Goal: Task Accomplishment & Management: Complete application form

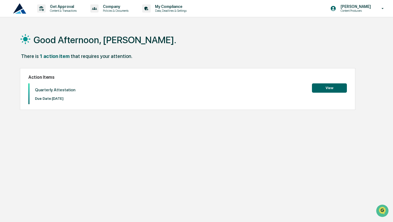
click at [338, 89] on button "View" at bounding box center [329, 87] width 35 height 9
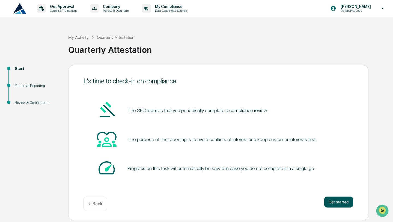
click at [343, 201] on button "Get started" at bounding box center [339, 201] width 29 height 11
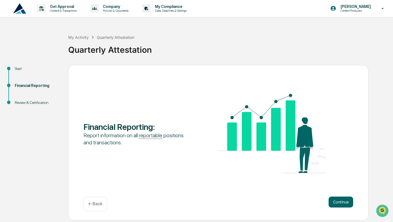
click at [343, 201] on button "Continue" at bounding box center [341, 201] width 25 height 11
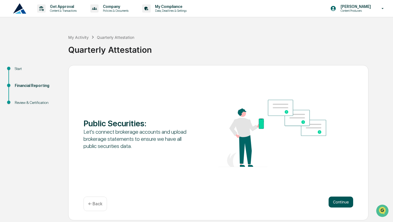
click at [344, 201] on button "Continue" at bounding box center [341, 201] width 25 height 11
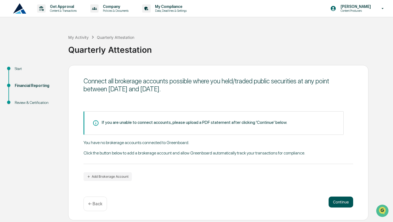
click at [347, 201] on button "Continue" at bounding box center [341, 201] width 25 height 11
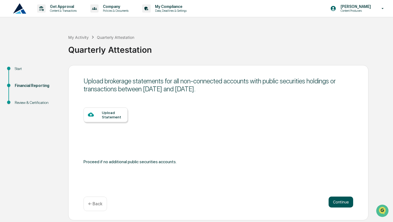
click at [347, 201] on button "Continue" at bounding box center [341, 201] width 25 height 11
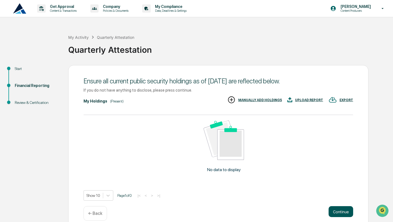
click at [346, 211] on button "Continue" at bounding box center [341, 211] width 25 height 11
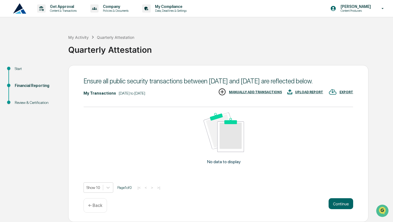
click at [343, 201] on div "Ensure all public security transactions between [DATE] and [DATE] are reflected…" at bounding box center [218, 143] width 301 height 157
click at [343, 209] on button "Continue" at bounding box center [341, 203] width 25 height 11
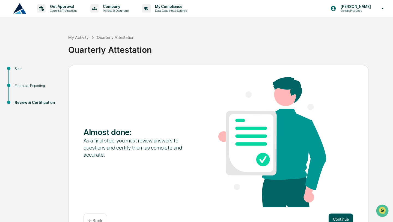
click at [344, 217] on button "Continue" at bounding box center [341, 218] width 25 height 11
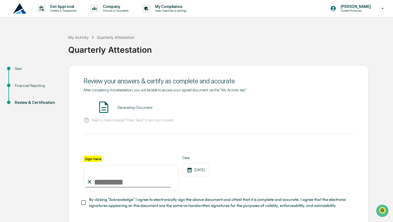
click at [113, 178] on input "Sign here" at bounding box center [131, 178] width 95 height 26
type input "**********"
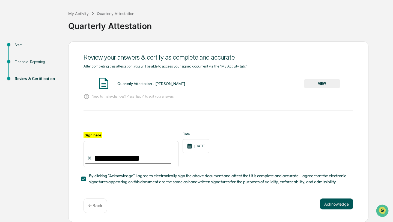
click at [345, 204] on button "Acknowledge" at bounding box center [336, 203] width 33 height 11
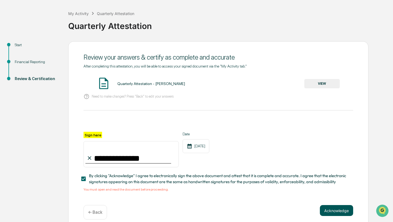
click at [342, 210] on button "Acknowledge" at bounding box center [336, 210] width 33 height 11
click at [102, 108] on div "**********" at bounding box center [219, 128] width 270 height 128
click at [328, 87] on button "VIEW" at bounding box center [323, 83] width 36 height 9
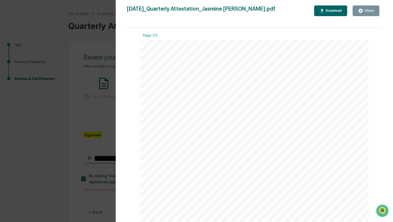
click at [363, 11] on icon "button" at bounding box center [361, 11] width 4 height 4
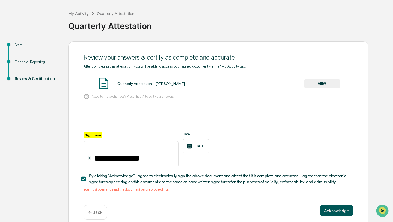
click at [344, 207] on button "Acknowledge" at bounding box center [336, 210] width 33 height 11
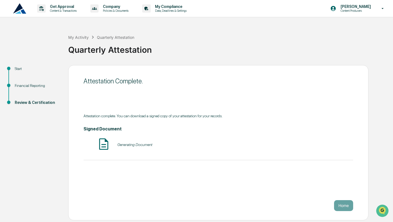
scroll to position [0, 0]
click at [344, 207] on button "Home" at bounding box center [343, 205] width 19 height 11
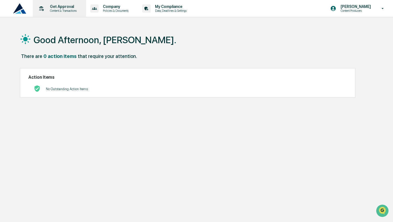
click at [74, 8] on p "Get Approval" at bounding box center [63, 6] width 34 height 4
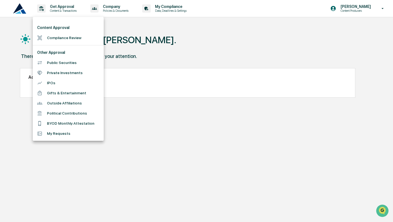
click at [64, 35] on li "Compliance Review" at bounding box center [68, 38] width 71 height 10
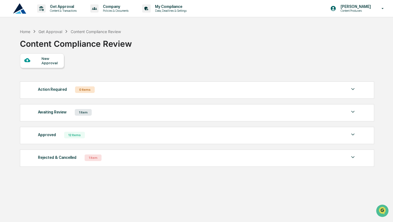
click at [91, 112] on div "1 Item" at bounding box center [83, 112] width 17 height 7
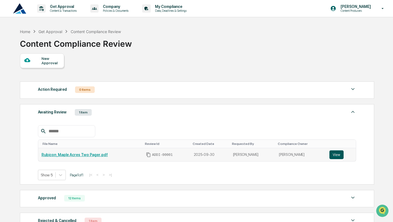
click at [336, 155] on button "View" at bounding box center [337, 154] width 14 height 9
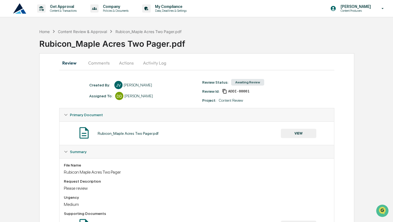
click at [95, 64] on button "Comments" at bounding box center [99, 62] width 30 height 13
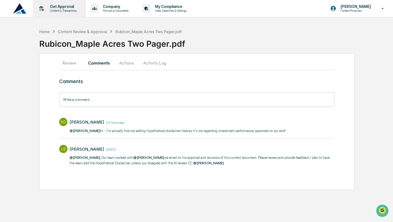
click at [65, 8] on p "Get Approval" at bounding box center [63, 6] width 34 height 4
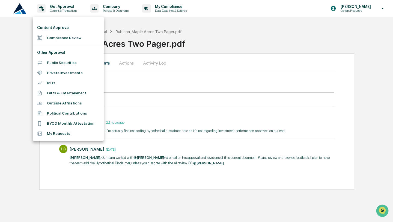
click at [61, 37] on li "Compliance Review" at bounding box center [68, 38] width 71 height 10
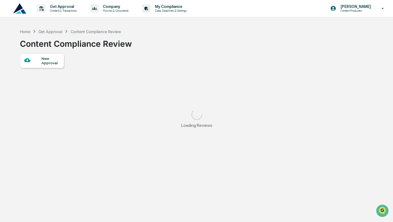
click at [37, 62] on div at bounding box center [32, 60] width 17 height 7
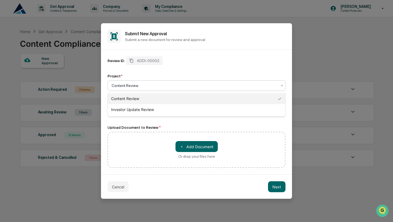
click at [148, 86] on div at bounding box center [195, 85] width 166 height 5
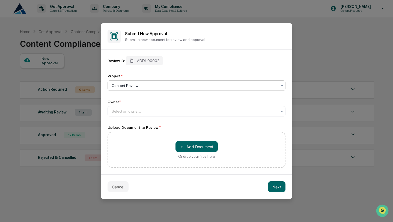
drag, startPoint x: 148, startPoint y: 86, endPoint x: 115, endPoint y: 86, distance: 32.8
click at [115, 86] on div at bounding box center [195, 85] width 166 height 5
type input "**********"
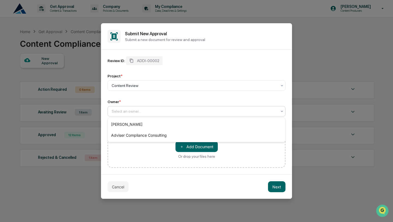
click at [133, 115] on div "Select an owner..." at bounding box center [194, 111] width 171 height 8
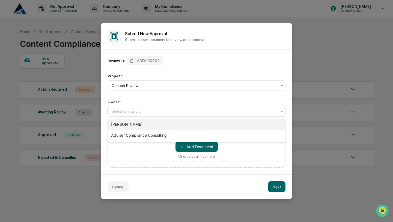
click at [135, 123] on div "Lanair Baker" at bounding box center [197, 124] width 178 height 11
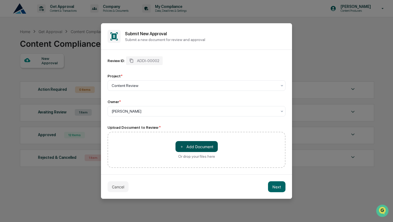
click at [183, 146] on span "＋" at bounding box center [182, 146] width 4 height 5
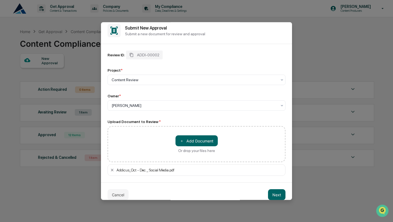
scroll to position [12, 0]
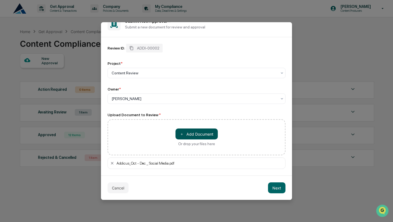
click at [202, 135] on button "＋ Add Document" at bounding box center [197, 133] width 42 height 11
click at [273, 188] on button "Next" at bounding box center [276, 187] width 17 height 11
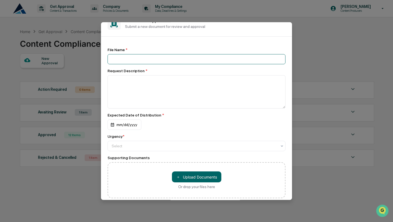
click at [137, 60] on input at bounding box center [197, 59] width 178 height 10
type input "**********"
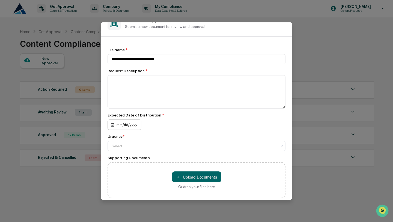
click at [130, 120] on div "mm/dd/yyyy" at bounding box center [125, 124] width 34 height 10
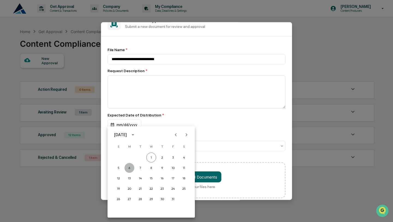
click at [131, 168] on button "6" at bounding box center [130, 168] width 10 height 10
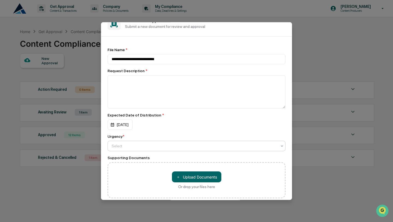
click at [148, 145] on div at bounding box center [195, 145] width 166 height 5
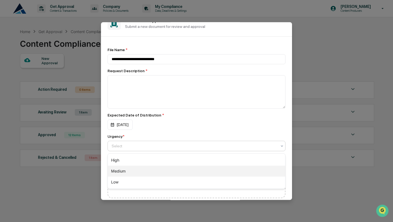
click at [141, 167] on div "Medium" at bounding box center [197, 171] width 178 height 11
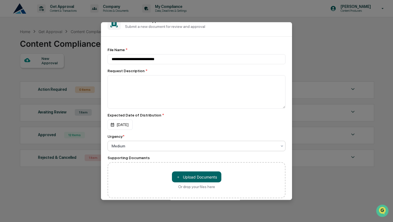
scroll to position [47, 0]
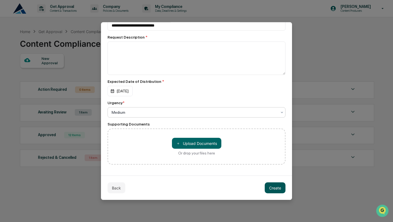
click at [278, 189] on button "Create" at bounding box center [275, 187] width 21 height 11
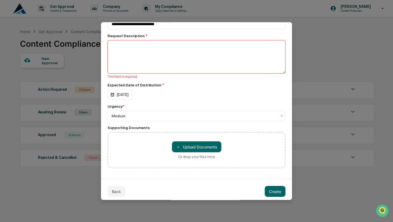
click at [179, 56] on textarea at bounding box center [197, 56] width 178 height 33
type textarea "**********"
click at [275, 195] on button "Create" at bounding box center [275, 191] width 21 height 11
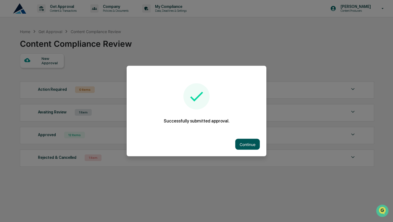
click at [249, 142] on button "Continue" at bounding box center [248, 144] width 25 height 11
